Goal: Task Accomplishment & Management: Use online tool/utility

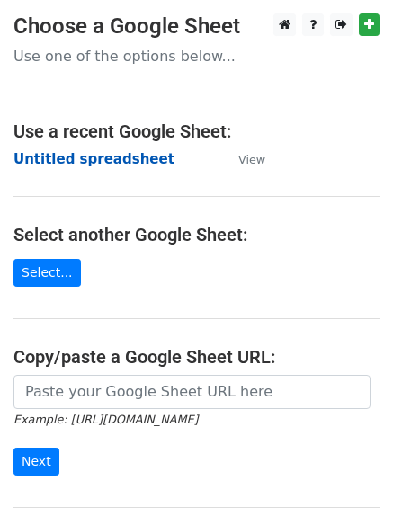
click at [67, 161] on strong "Untitled spreadsheet" at bounding box center [93, 159] width 161 height 16
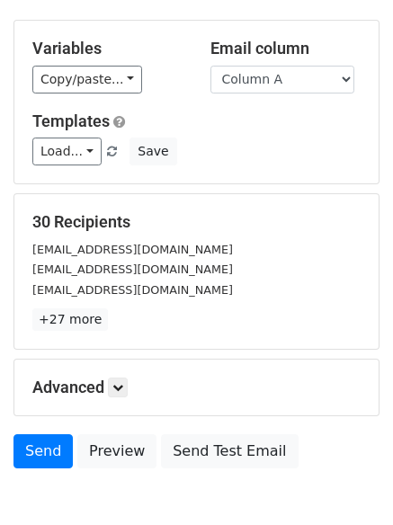
scroll to position [173, 0]
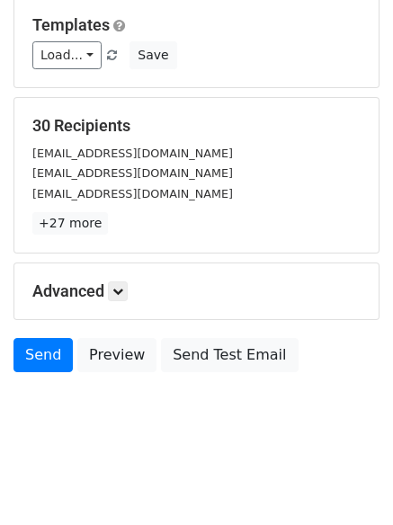
click at [125, 305] on div "Advanced Tracking Track Opens UTM Codes Track Clicks Filters Only include sprea…" at bounding box center [196, 291] width 364 height 56
click at [123, 292] on icon at bounding box center [117, 291] width 11 height 11
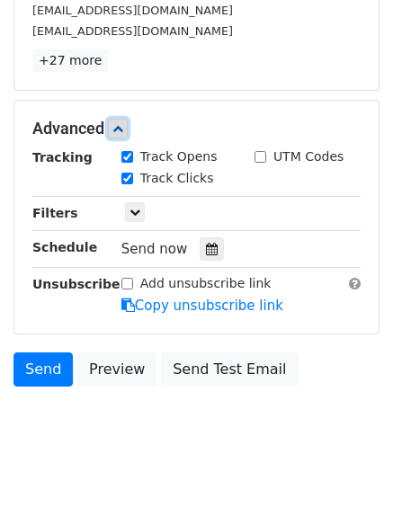
scroll to position [337, 0]
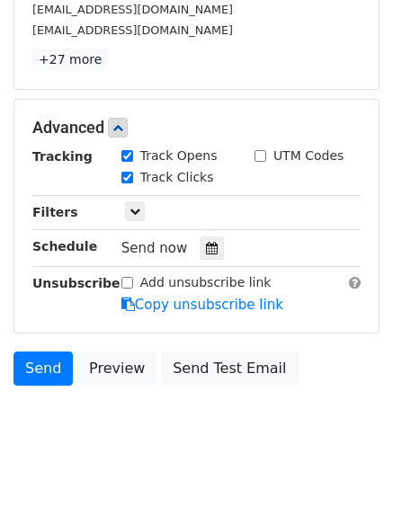
click at [190, 243] on div "Send now" at bounding box center [226, 248] width 211 height 24
click at [202, 258] on div at bounding box center [212, 247] width 24 height 23
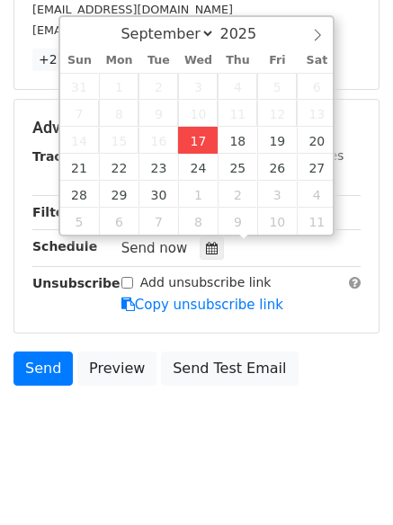
type input "2025-09-17 12:00"
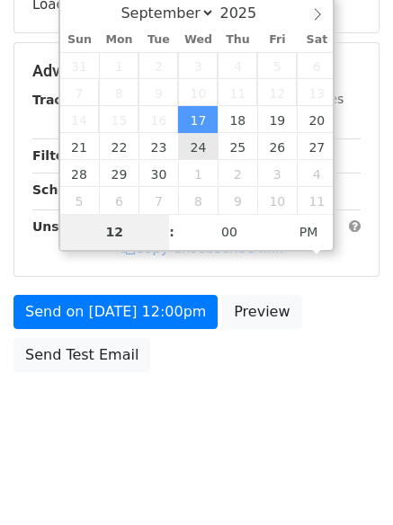
scroll to position [321, 0]
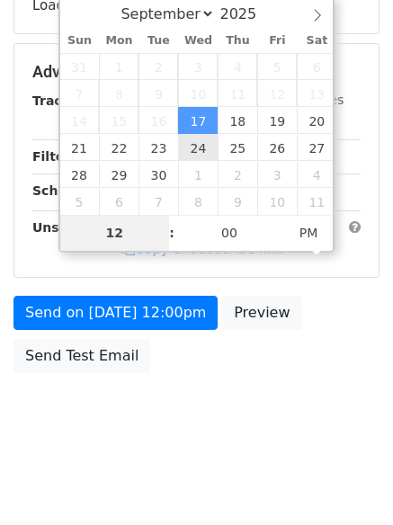
type input "4"
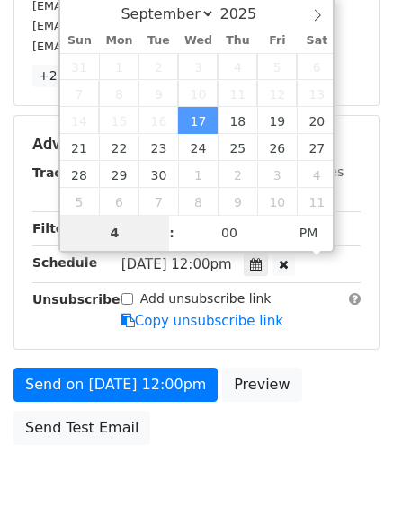
scroll to position [337, 0]
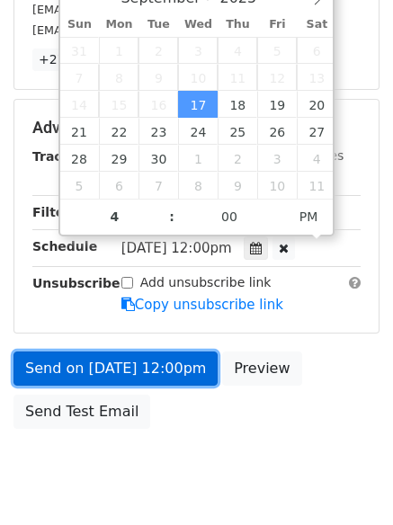
type input "2025-09-17 16:00"
click at [123, 369] on link "Send on Sep 17 at 12:00pm" at bounding box center [115, 368] width 204 height 34
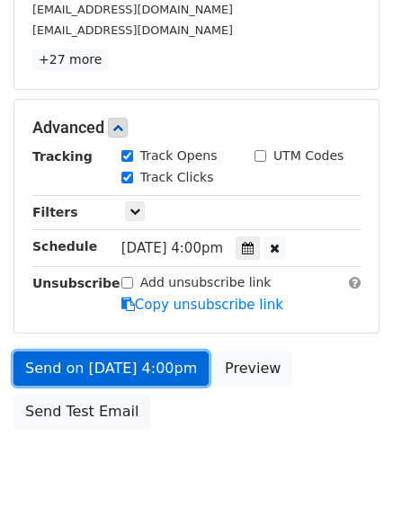
click at [116, 376] on link "Send on Sep 17 at 4:00pm" at bounding box center [110, 368] width 195 height 34
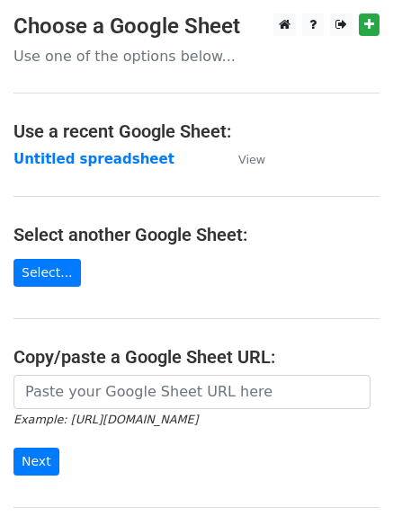
click at [43, 149] on td "Untitled spreadsheet" at bounding box center [116, 159] width 207 height 21
click at [44, 164] on strong "Untitled spreadsheet" at bounding box center [93, 159] width 161 height 16
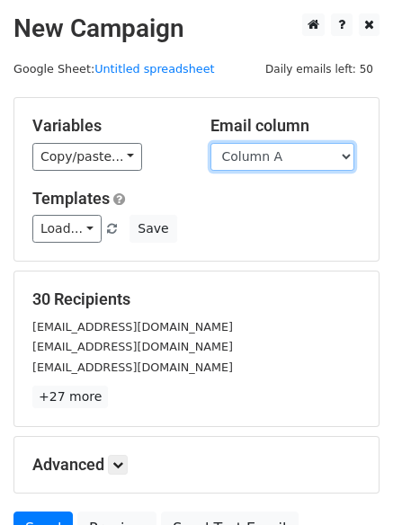
click at [298, 157] on select "Column A Column B Column C Column D Column E" at bounding box center [282, 157] width 144 height 28
select select "Column B"
click at [210, 143] on select "Column A Column B Column C Column D Column E" at bounding box center [282, 157] width 144 height 28
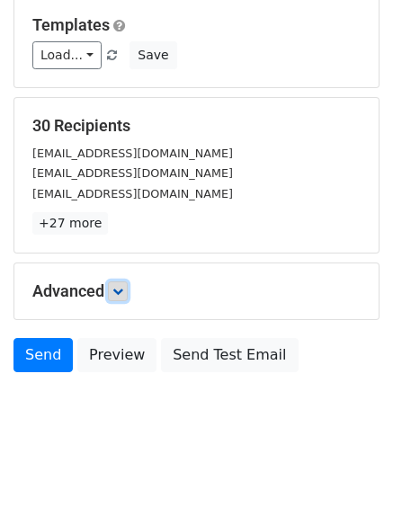
click at [121, 297] on link at bounding box center [118, 291] width 20 height 20
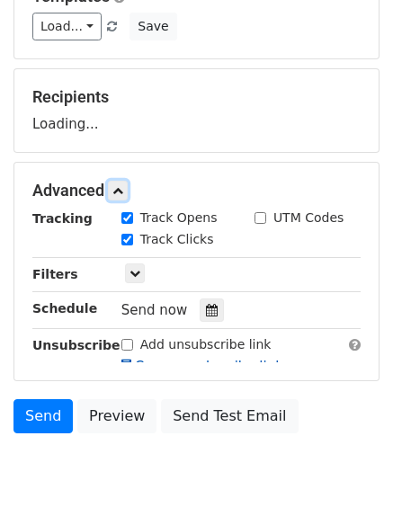
scroll to position [257, 0]
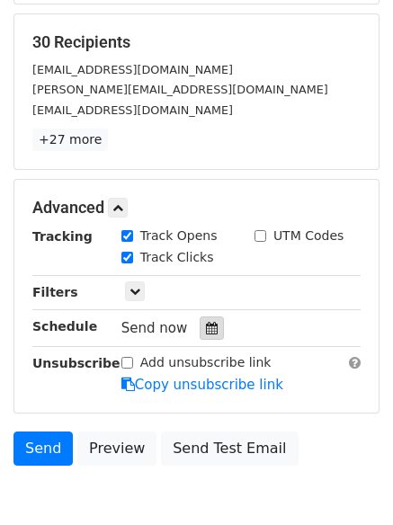
click at [206, 329] on icon at bounding box center [212, 328] width 12 height 13
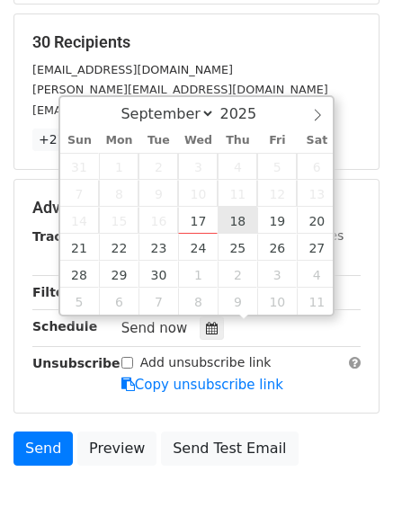
type input "2025-09-18 12:00"
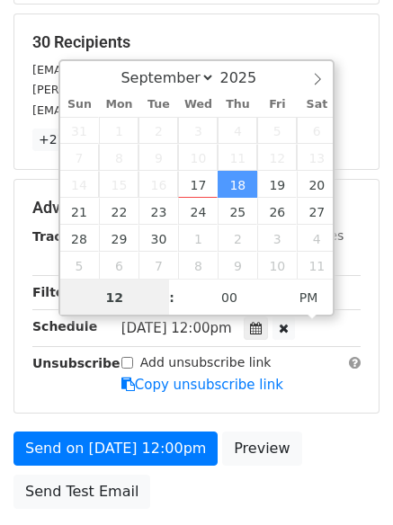
scroll to position [1, 0]
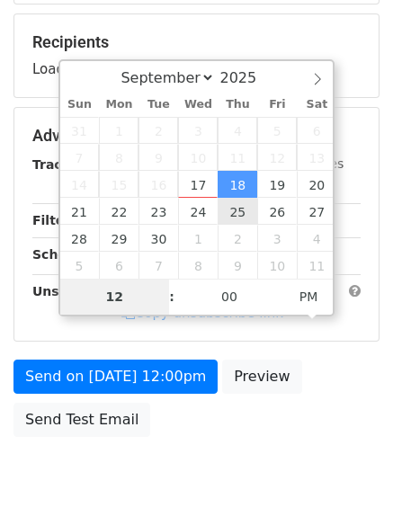
type input "5"
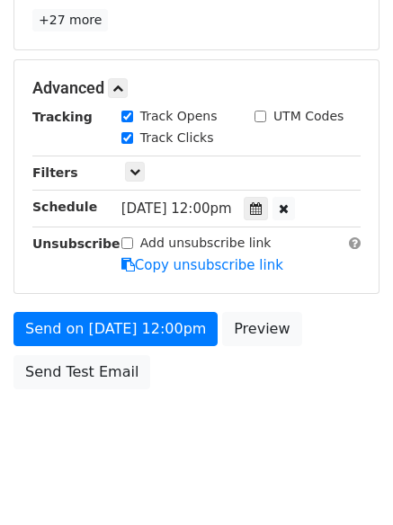
scroll to position [744, 0]
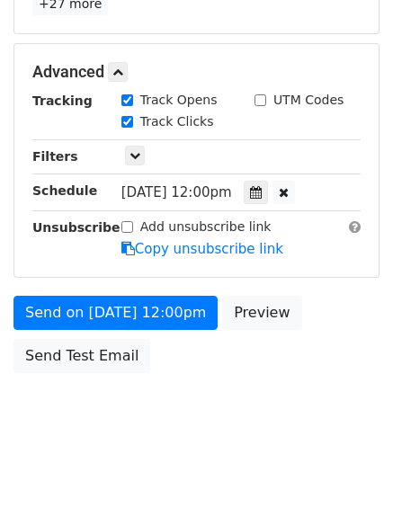
type input "2025-09-18 17:00"
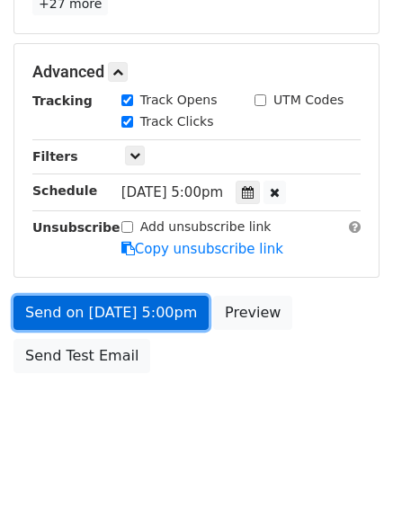
click at [119, 313] on link "Send on Sep 18 at 5:00pm" at bounding box center [110, 313] width 195 height 34
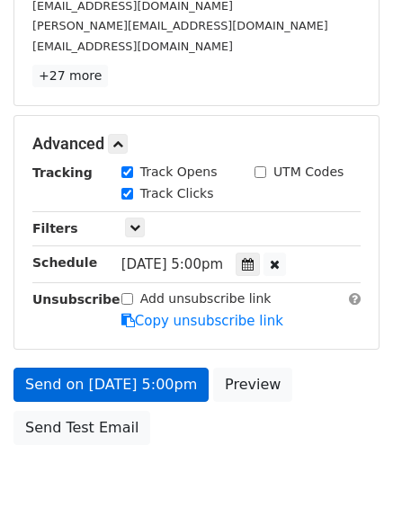
scroll to position [393, 0]
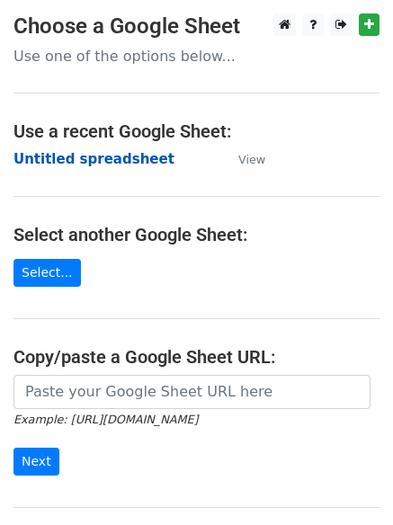
click at [41, 151] on strong "Untitled spreadsheet" at bounding box center [93, 159] width 161 height 16
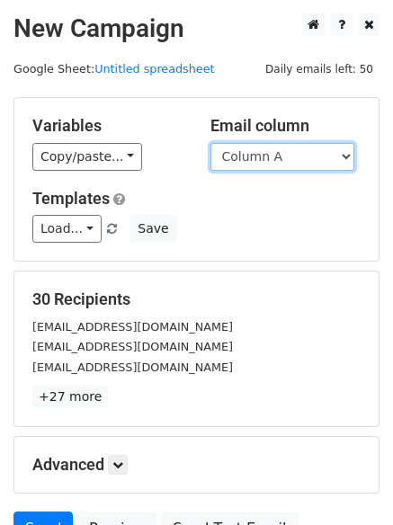
click at [277, 164] on select "Column A Column B Column C Column D Column E" at bounding box center [282, 157] width 144 height 28
select select "Column C"
click at [210, 143] on select "Column A Column B Column C Column D Column E" at bounding box center [282, 157] width 144 height 28
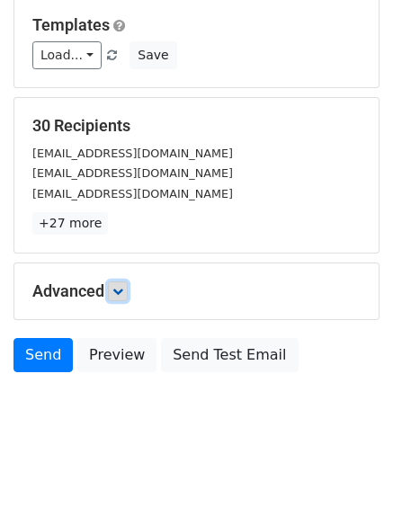
click at [119, 295] on icon at bounding box center [117, 291] width 11 height 11
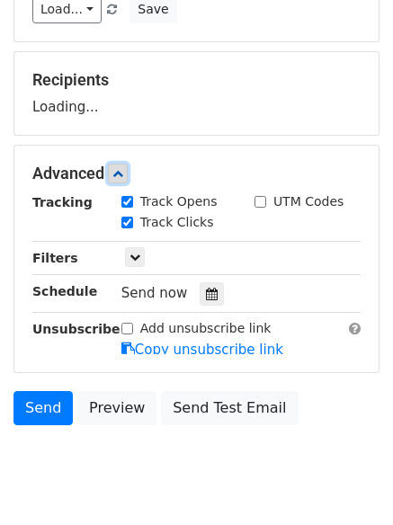
scroll to position [243, 0]
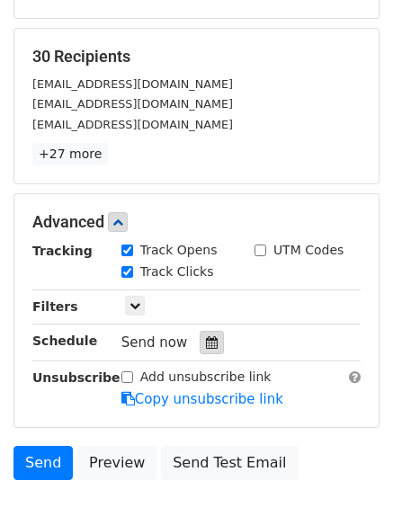
click at [206, 343] on icon at bounding box center [212, 342] width 12 height 13
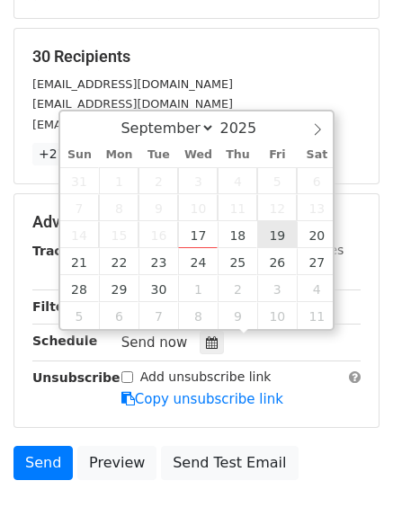
type input "[DATE] 12:00"
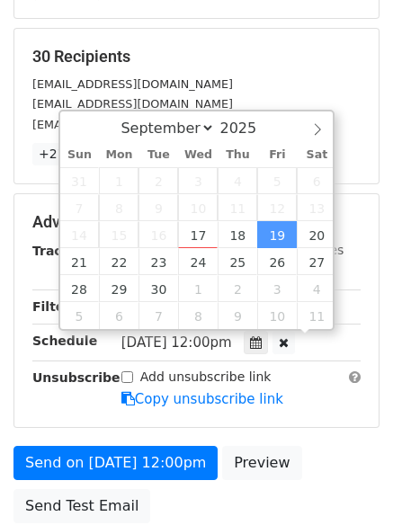
scroll to position [1, 0]
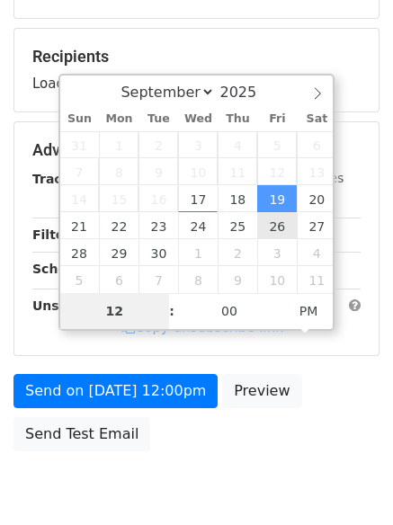
type input "6"
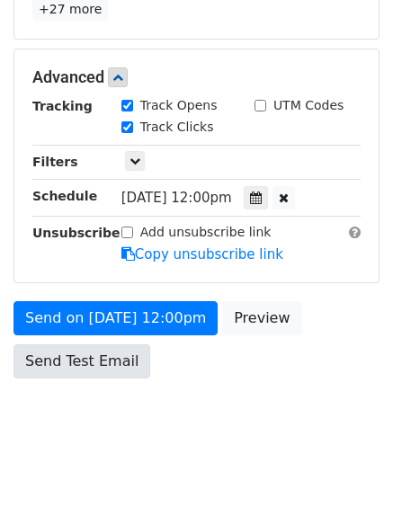
scroll to position [744, 0]
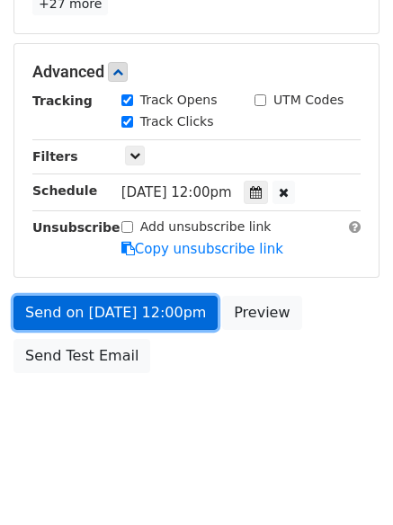
type input "2025-09-19 18:00"
click at [107, 306] on link "Send on Sep 19 at 12:00pm" at bounding box center [115, 313] width 204 height 34
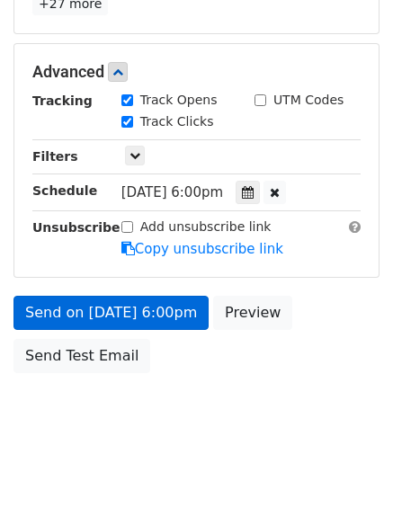
scroll to position [321, 0]
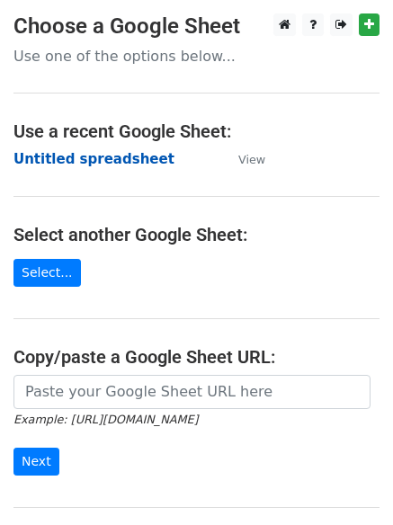
click at [67, 161] on strong "Untitled spreadsheet" at bounding box center [93, 159] width 161 height 16
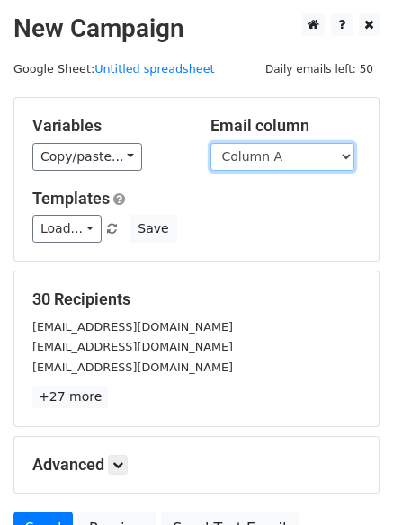
click at [275, 159] on select "Column A Column B Column C Column D Column E" at bounding box center [282, 157] width 144 height 28
select select "Column D"
click at [210, 143] on select "Column A Column B Column C Column D Column E" at bounding box center [282, 157] width 144 height 28
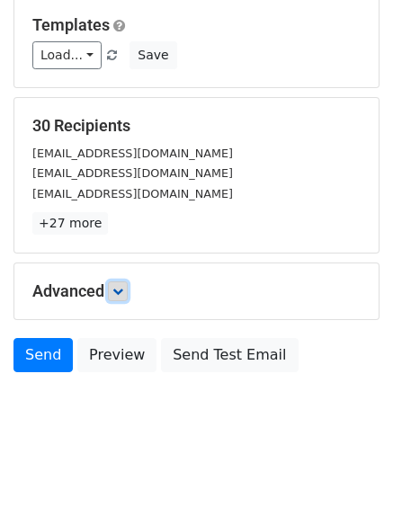
click at [122, 286] on icon at bounding box center [117, 291] width 11 height 11
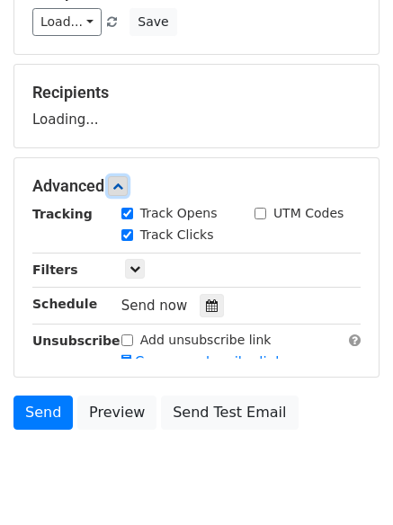
scroll to position [242, 0]
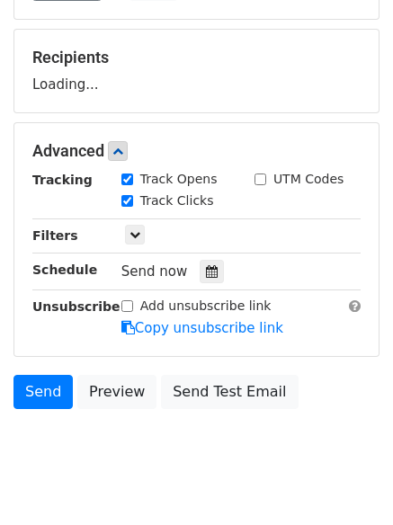
click at [209, 213] on div "Track Clicks" at bounding box center [174, 202] width 133 height 22
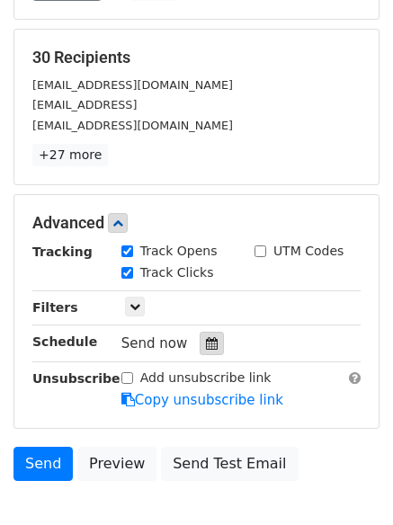
click at [200, 353] on div at bounding box center [212, 343] width 24 height 23
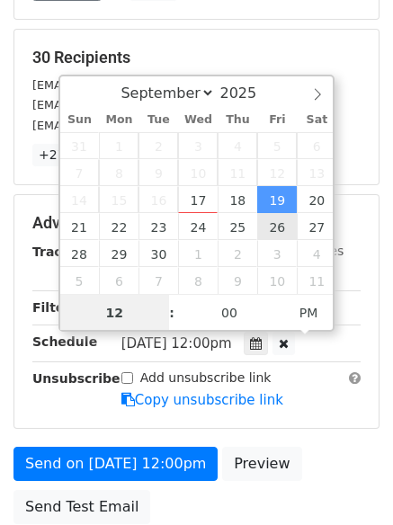
scroll to position [1, 0]
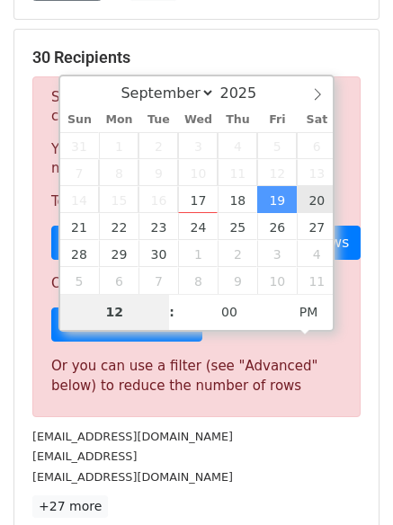
type input "2025-09-20 12:00"
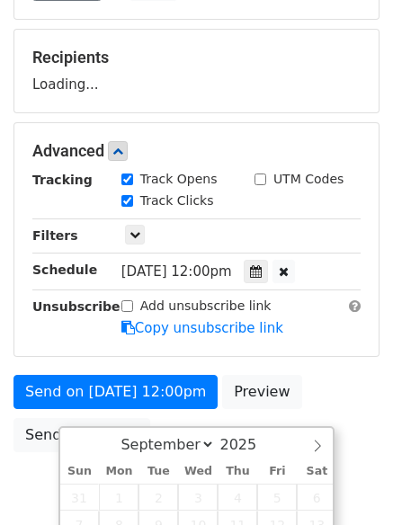
type input "7"
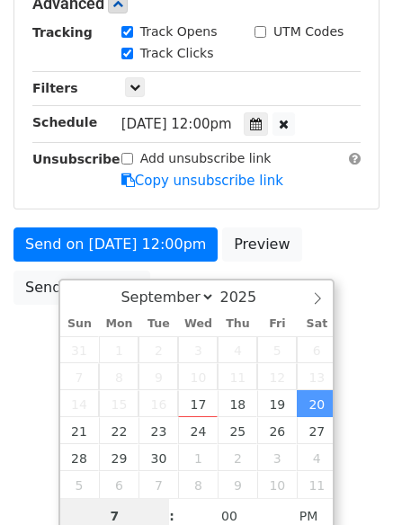
scroll to position [744, 0]
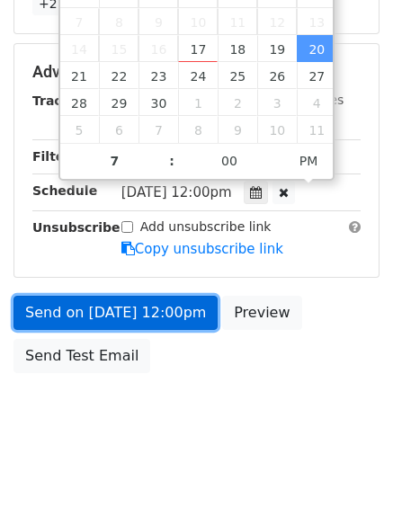
type input "2025-09-20 19:00"
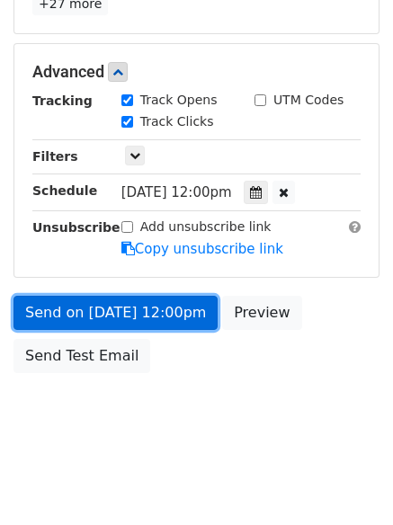
click at [122, 305] on link "Send on Sep 20 at 12:00pm" at bounding box center [115, 313] width 204 height 34
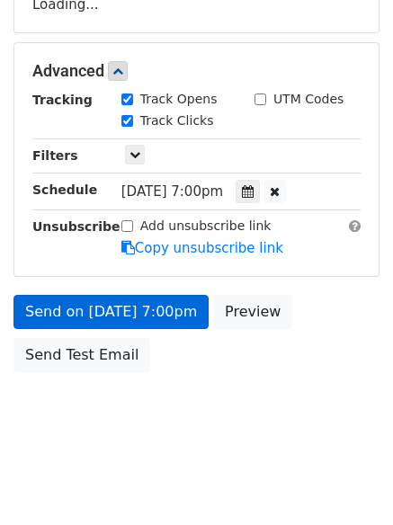
scroll to position [321, 0]
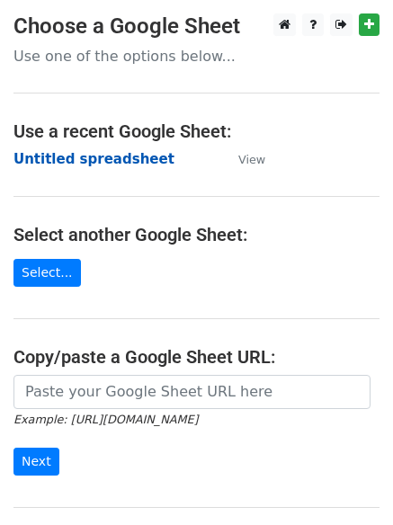
click at [47, 160] on strong "Untitled spreadsheet" at bounding box center [93, 159] width 161 height 16
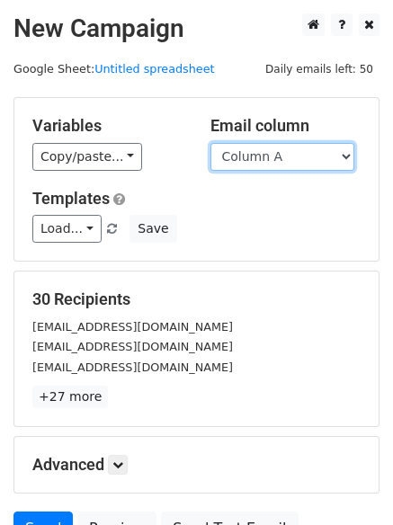
drag, startPoint x: 0, startPoint y: 0, endPoint x: 251, endPoint y: 164, distance: 299.9
click at [251, 164] on select "Column A Column B Column C Column D Column E" at bounding box center [282, 157] width 144 height 28
select select "Column E"
click at [210, 143] on select "Column A Column B Column C Column D Column E" at bounding box center [282, 157] width 144 height 28
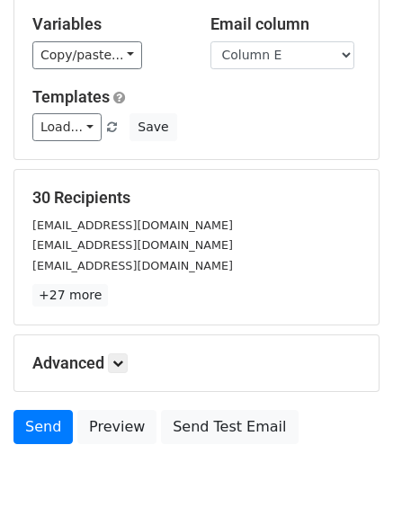
click at [108, 335] on div "Advanced Tracking Track Opens UTM Codes Track Clicks Filters Only include sprea…" at bounding box center [196, 363] width 364 height 56
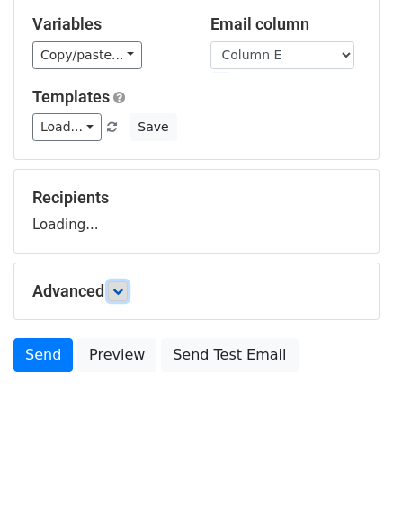
click at [115, 298] on link at bounding box center [118, 291] width 20 height 20
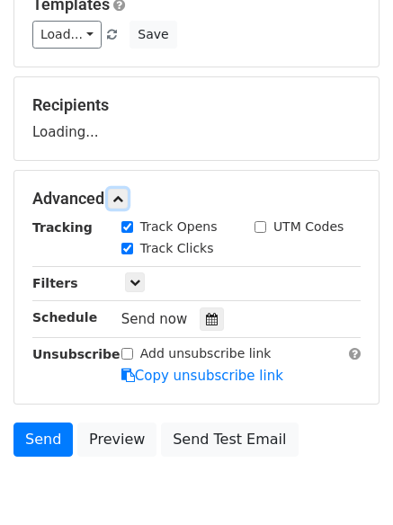
scroll to position [273, 0]
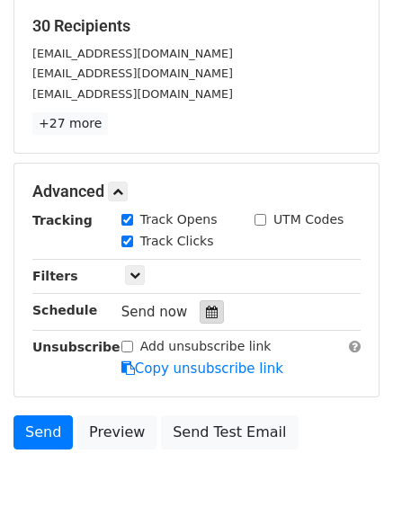
click at [206, 315] on icon at bounding box center [212, 312] width 12 height 13
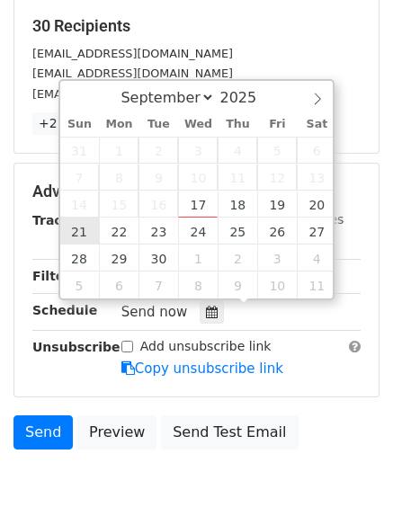
type input "[DATE] 12:00"
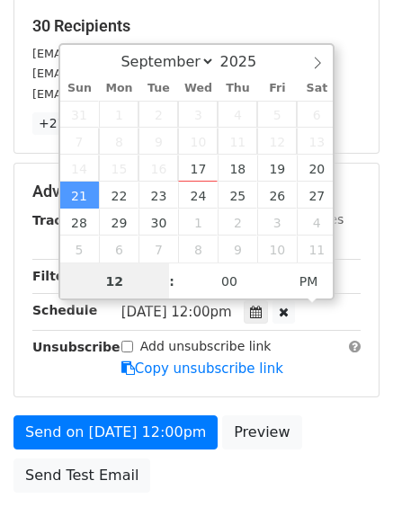
scroll to position [1, 0]
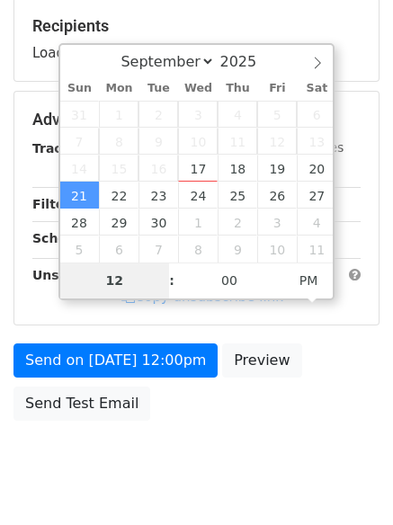
type input "8"
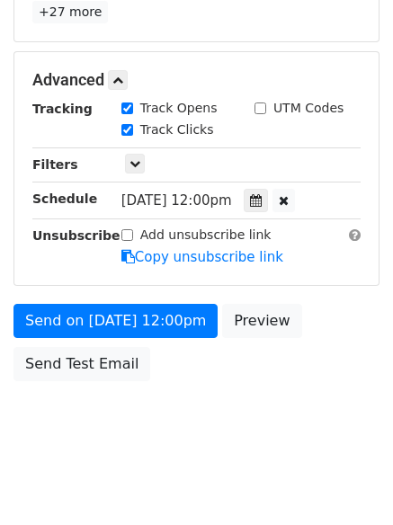
scroll to position [744, 0]
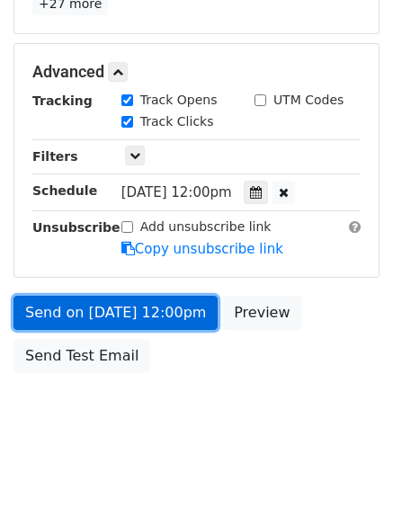
type input "[DATE] 20:00"
click at [86, 318] on link "Send on [DATE] 12:00pm" at bounding box center [115, 313] width 204 height 34
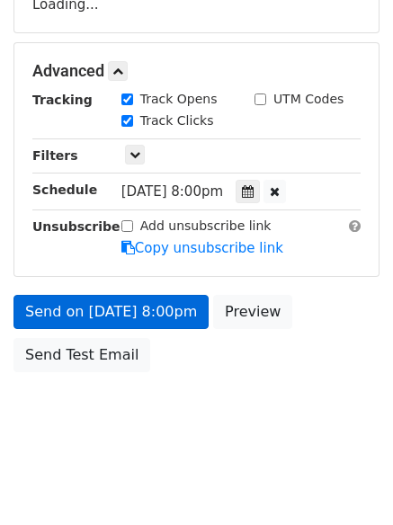
scroll to position [321, 0]
